Goal: Information Seeking & Learning: Learn about a topic

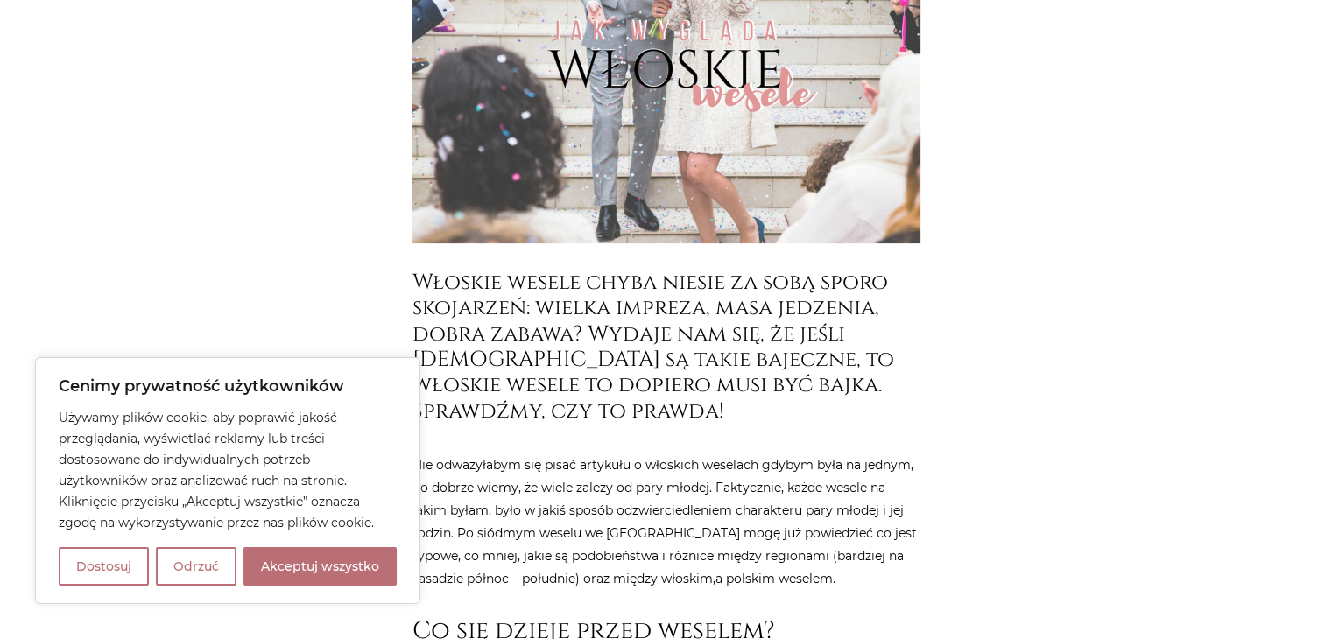
scroll to position [438, 0]
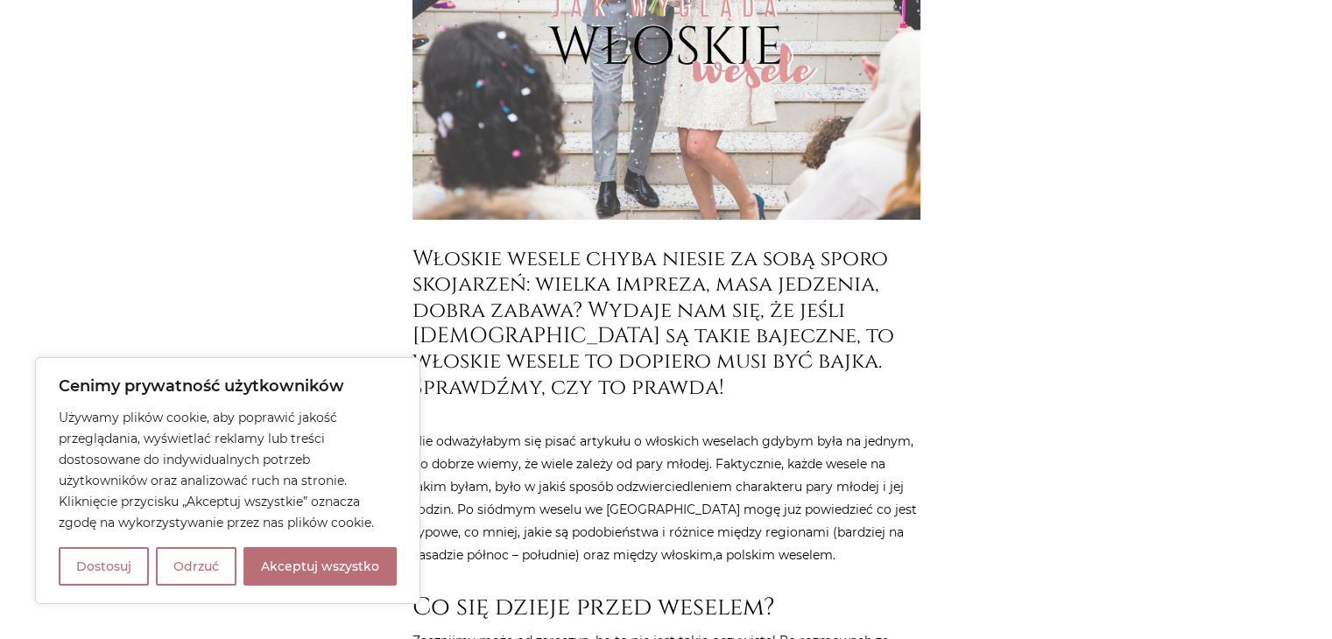
drag, startPoint x: 352, startPoint y: 563, endPoint x: 364, endPoint y: 566, distance: 12.5
click at [350, 563] on button "Akceptuj wszystko" at bounding box center [319, 566] width 153 height 39
checkbox input "true"
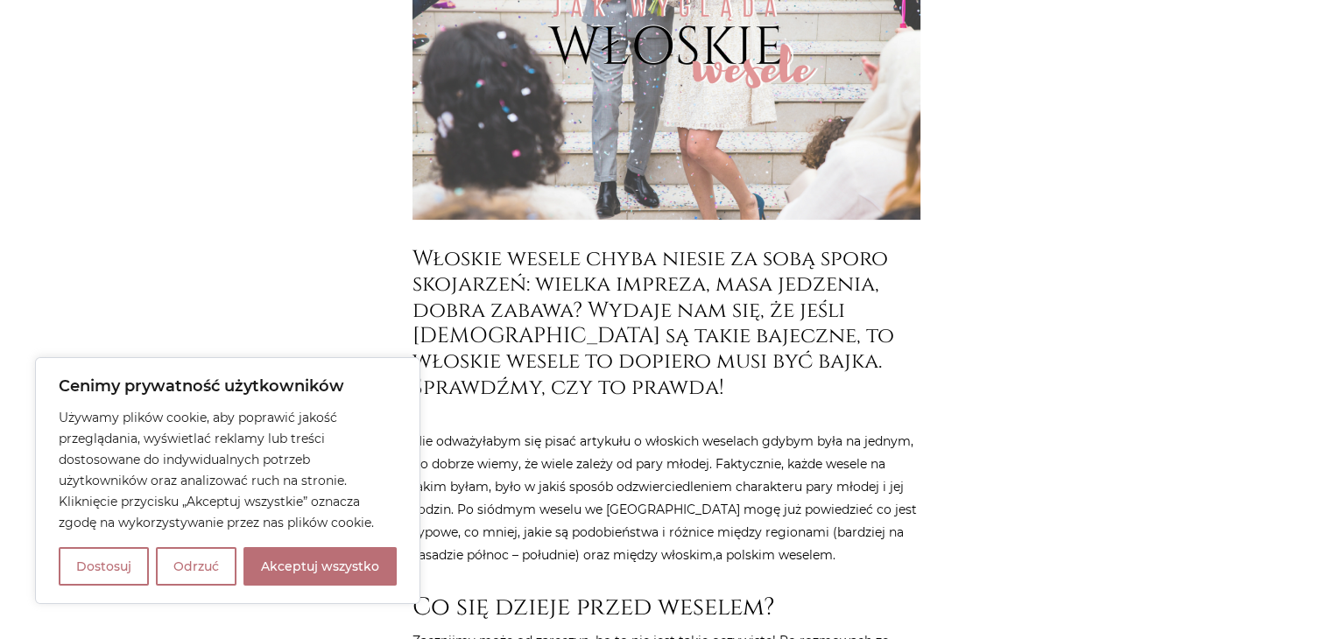
checkbox input "true"
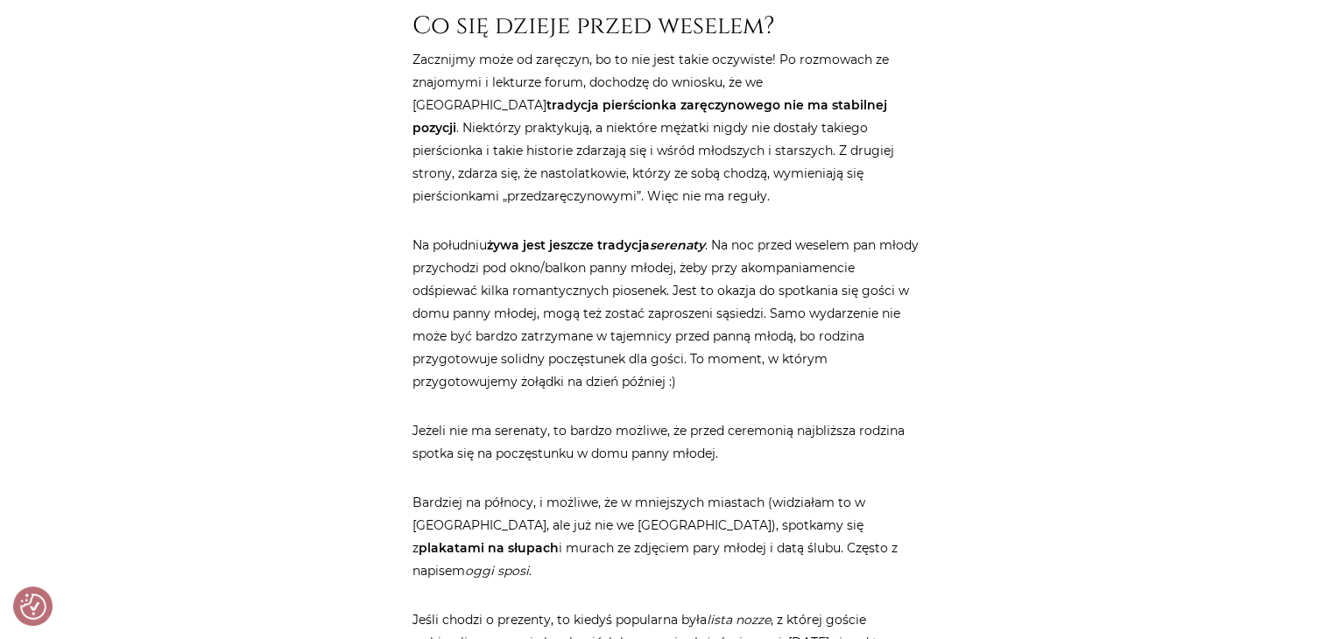
scroll to position [1051, 0]
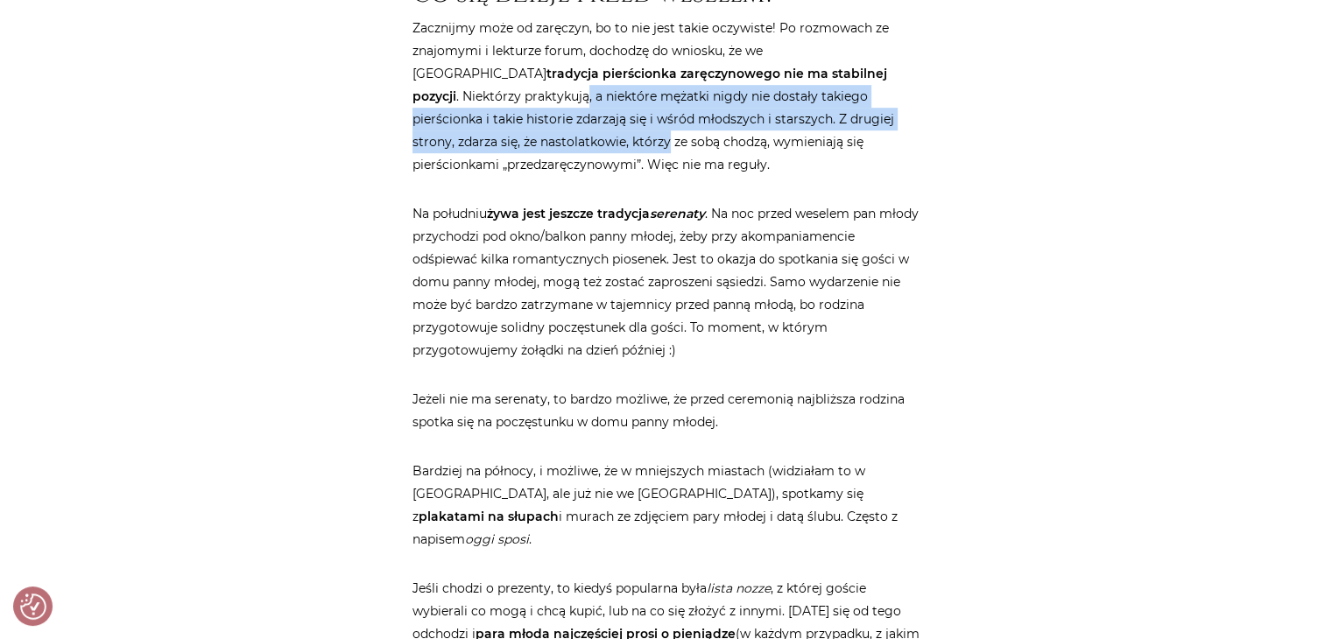
drag, startPoint x: 870, startPoint y: 71, endPoint x: 912, endPoint y: 124, distance: 68.0
click at [912, 124] on p "Zacznijmy może od zaręczyn, bo to nie jest takie oczywiste! Po rozmowach ze zna…" at bounding box center [666, 96] width 508 height 159
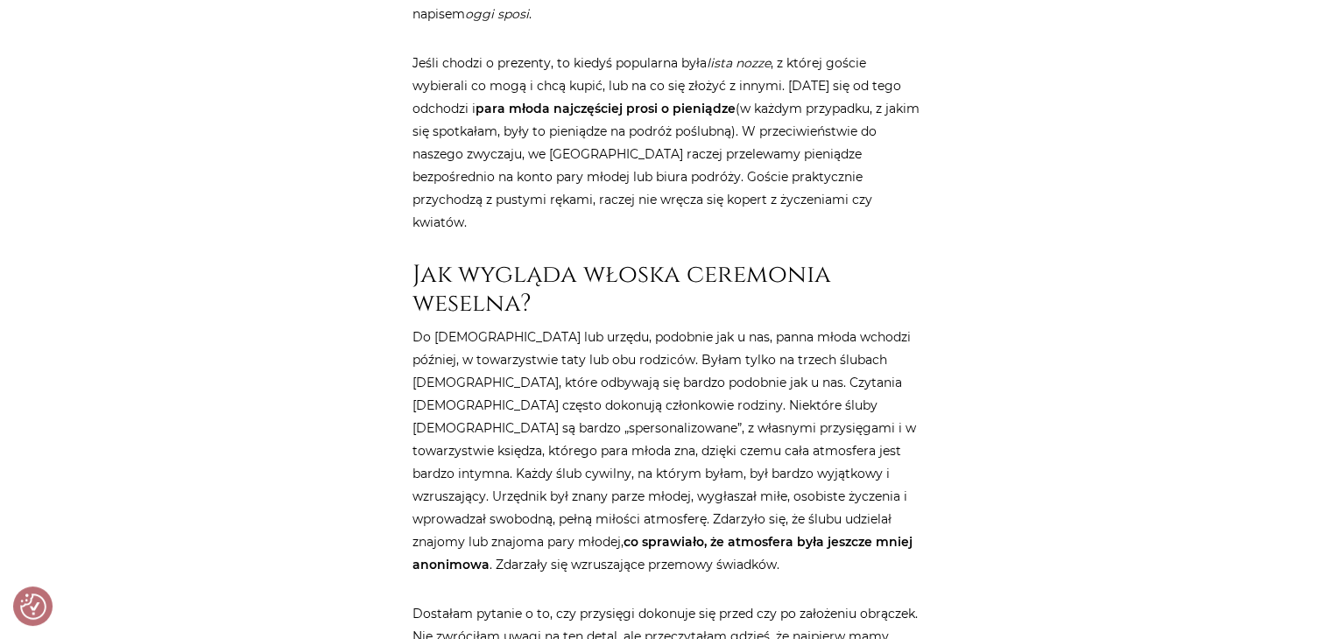
scroll to position [1663, 0]
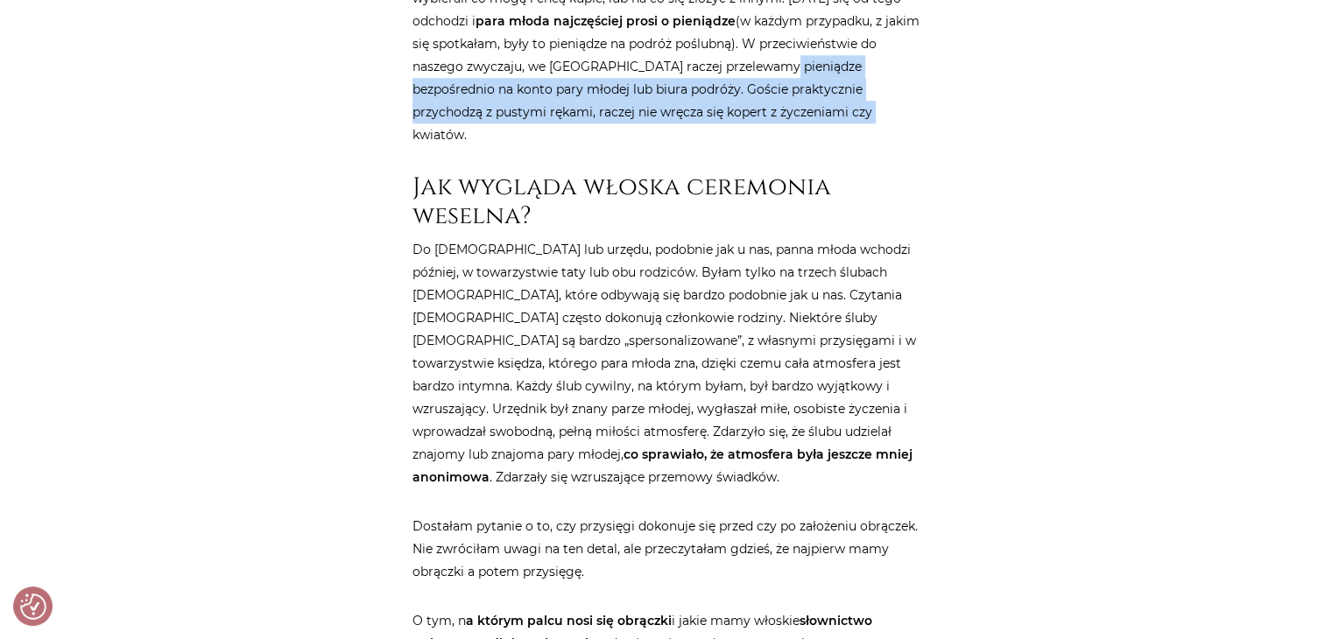
drag, startPoint x: 775, startPoint y: 39, endPoint x: 816, endPoint y: 82, distance: 59.4
click at [816, 82] on p "Jeśli chodzi o prezenty, to kiedyś popularna była lista nozze , z której goście…" at bounding box center [666, 55] width 508 height 182
click at [819, 82] on p "Jeśli chodzi o prezenty, to kiedyś popularna była lista nozze , z której goście…" at bounding box center [666, 55] width 508 height 182
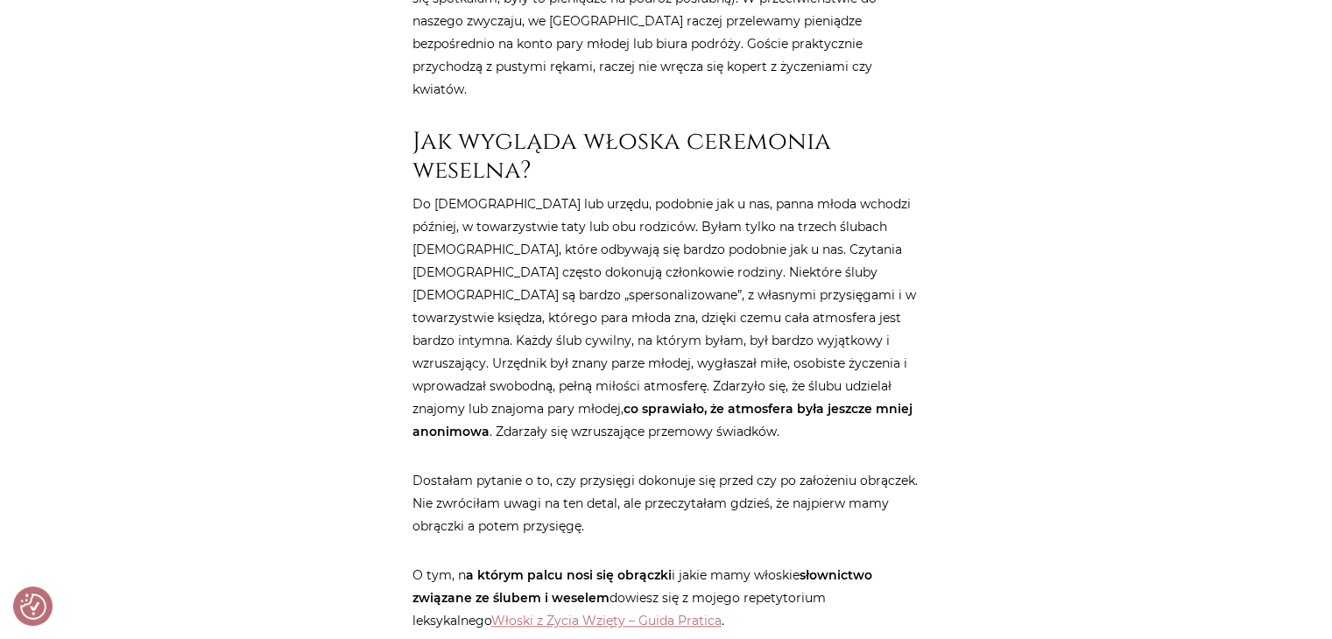
scroll to position [1751, 0]
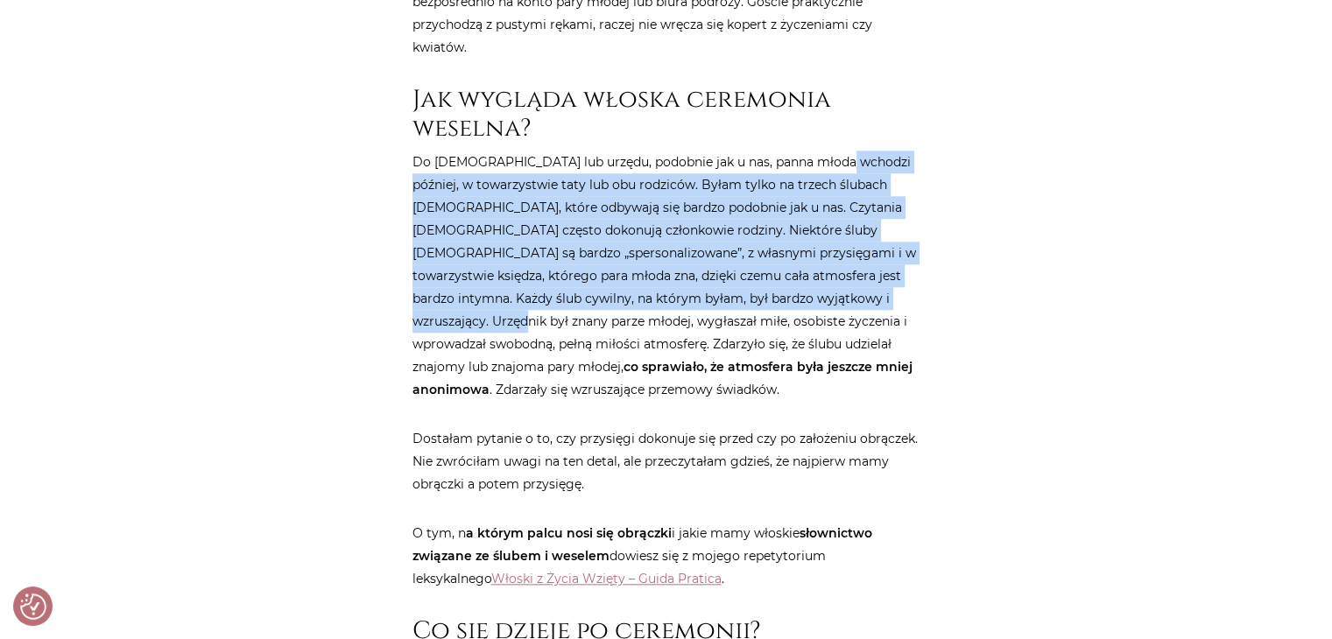
drag, startPoint x: 830, startPoint y: 131, endPoint x: 889, endPoint y: 261, distance: 142.6
click at [889, 261] on p "Do [DEMOGRAPHIC_DATA] lub urzędu, podobnie jak u nas, panna młoda wchodzi późni…" at bounding box center [666, 276] width 508 height 250
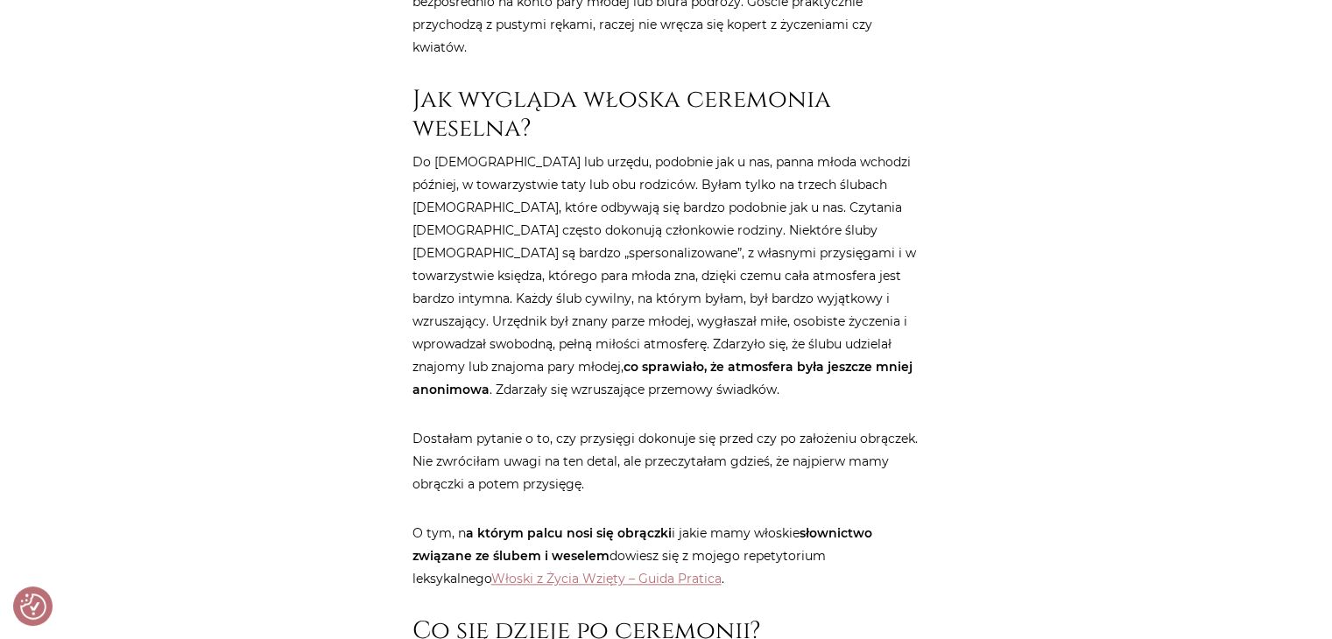
click at [913, 307] on p "Do [DEMOGRAPHIC_DATA] lub urzędu, podobnie jak u nas, panna młoda wchodzi późni…" at bounding box center [666, 276] width 508 height 250
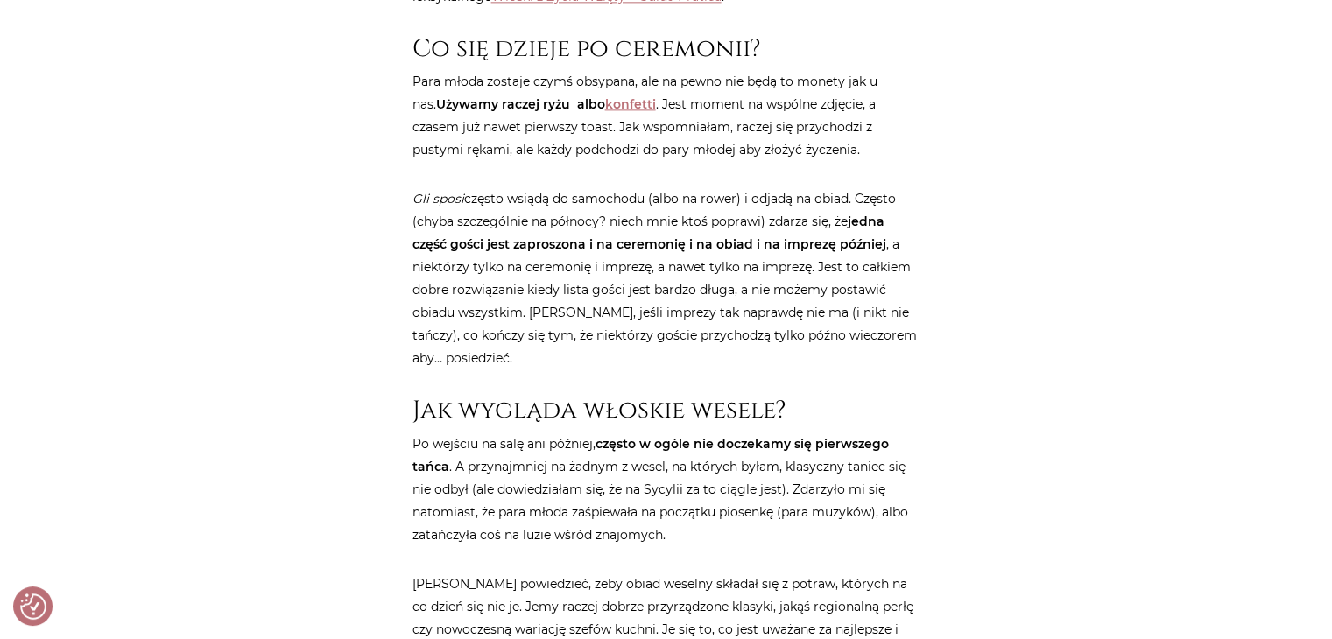
scroll to position [2364, 0]
